Goal: Task Accomplishment & Management: Manage account settings

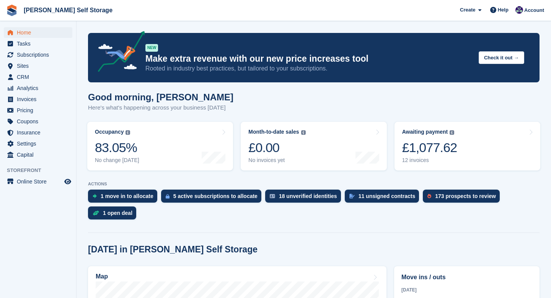
click at [528, 10] on span "Account" at bounding box center [535, 11] width 20 height 8
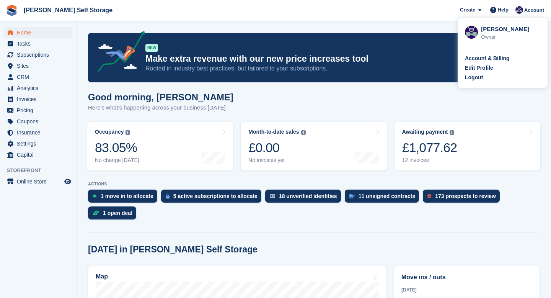
click at [476, 85] on div "Account & Billing Edit Profile Logout" at bounding box center [503, 67] width 90 height 39
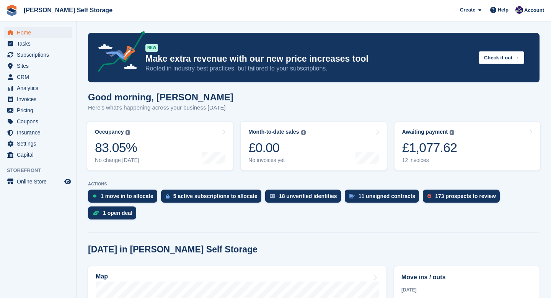
click at [476, 79] on div "NEW Make extra revenue with our new price increases tool Rooted in industry bes…" at bounding box center [314, 57] width 452 height 49
click at [536, 16] on div "Account" at bounding box center [531, 10] width 34 height 13
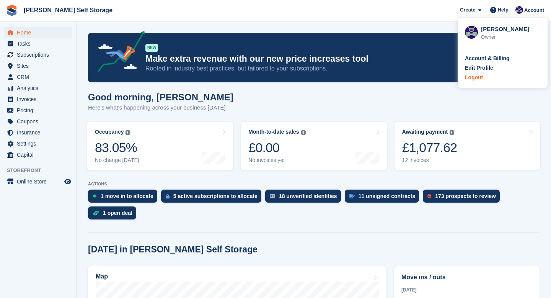
click at [483, 78] on div "Logout" at bounding box center [474, 78] width 18 height 8
